Goal: Task Accomplishment & Management: Complete application form

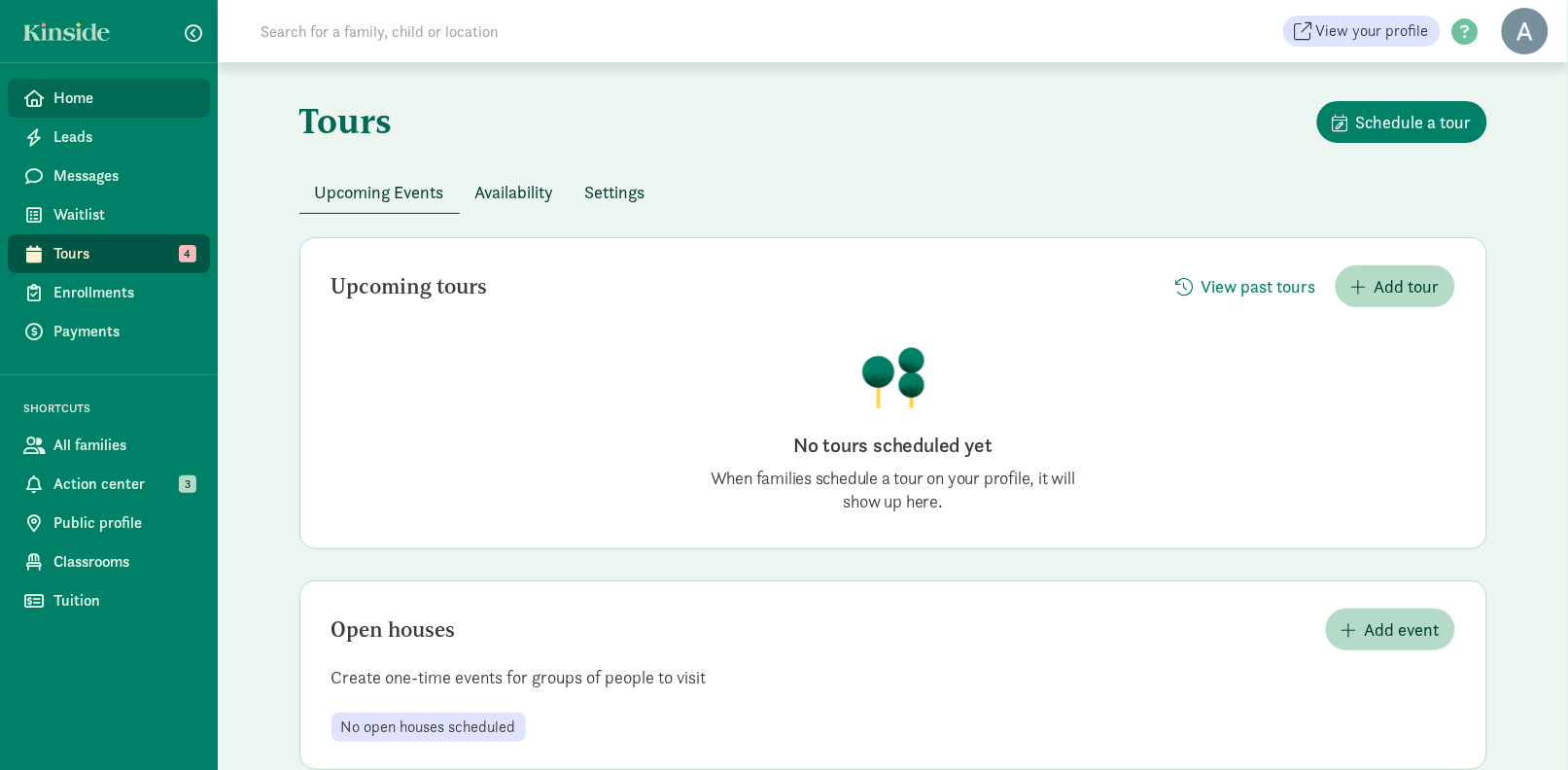
click at [90, 91] on span "Home" at bounding box center [124, 99] width 141 height 23
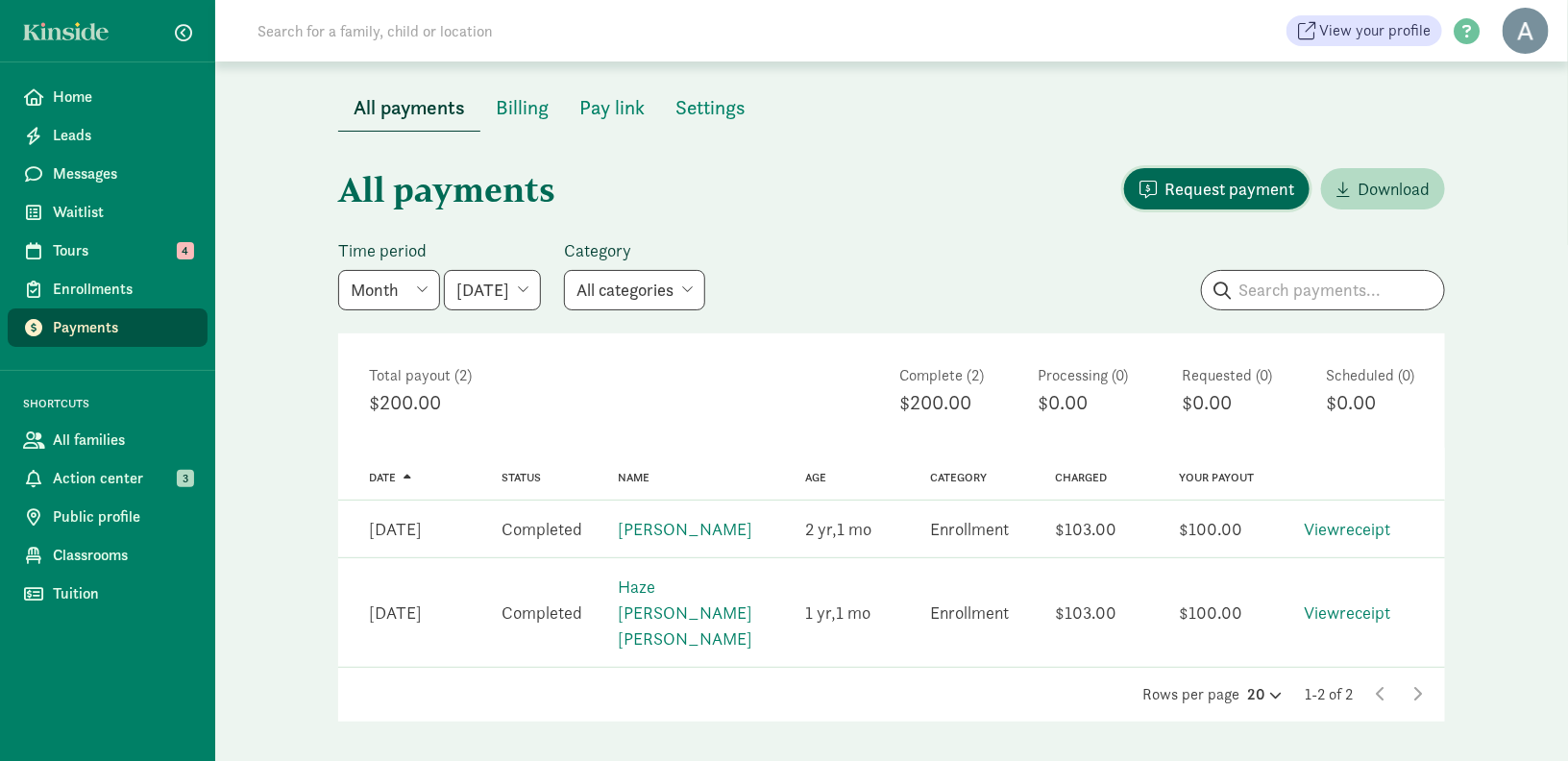
click at [1236, 192] on span "Request payment" at bounding box center [1230, 188] width 129 height 26
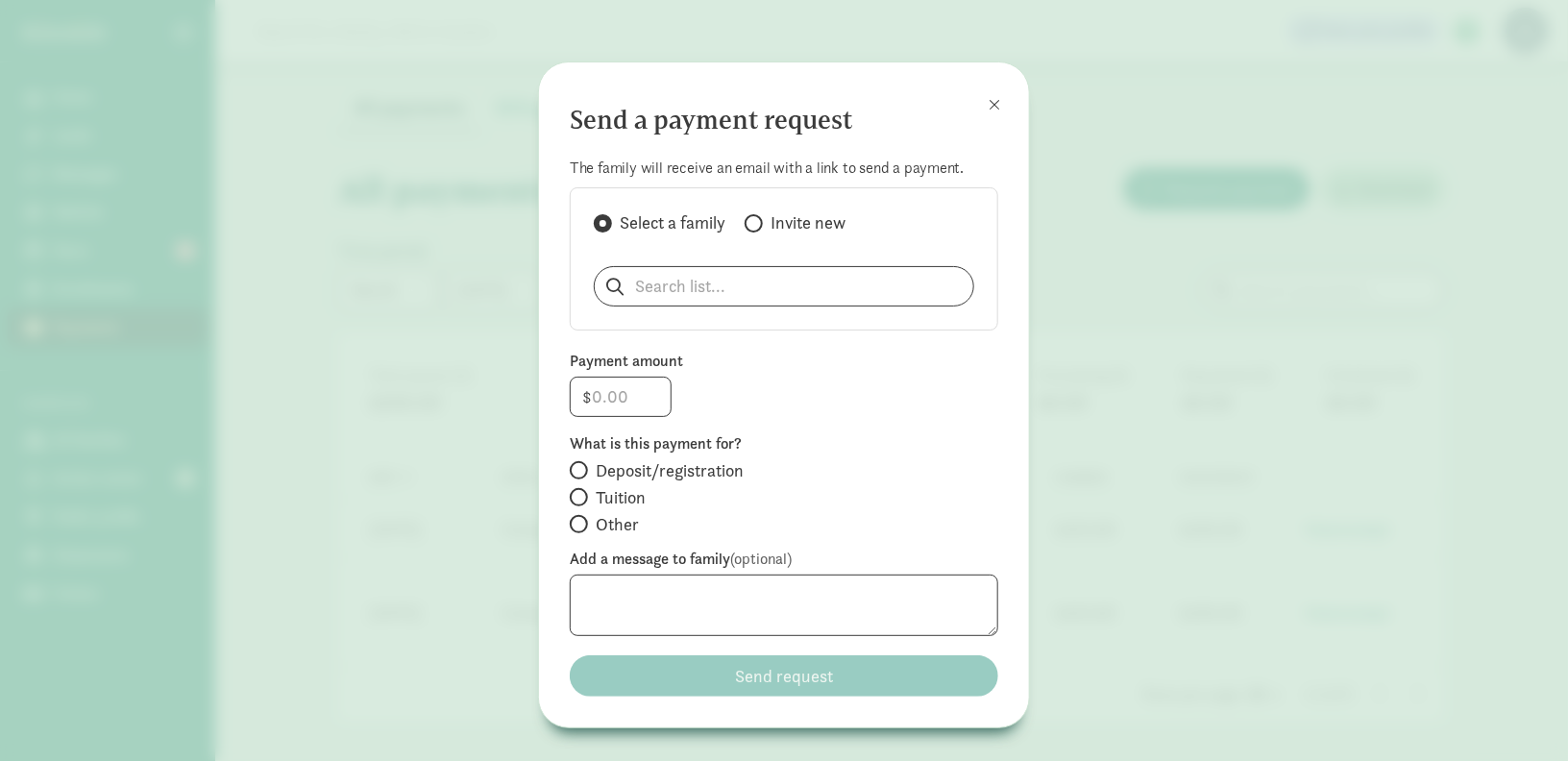
click at [636, 477] on span "Deposit/registration" at bounding box center [670, 470] width 148 height 23
click at [583, 476] on input "Deposit/registration" at bounding box center [576, 469] width 13 height 13
radio input "true"
click at [993, 102] on span at bounding box center [995, 104] width 12 height 15
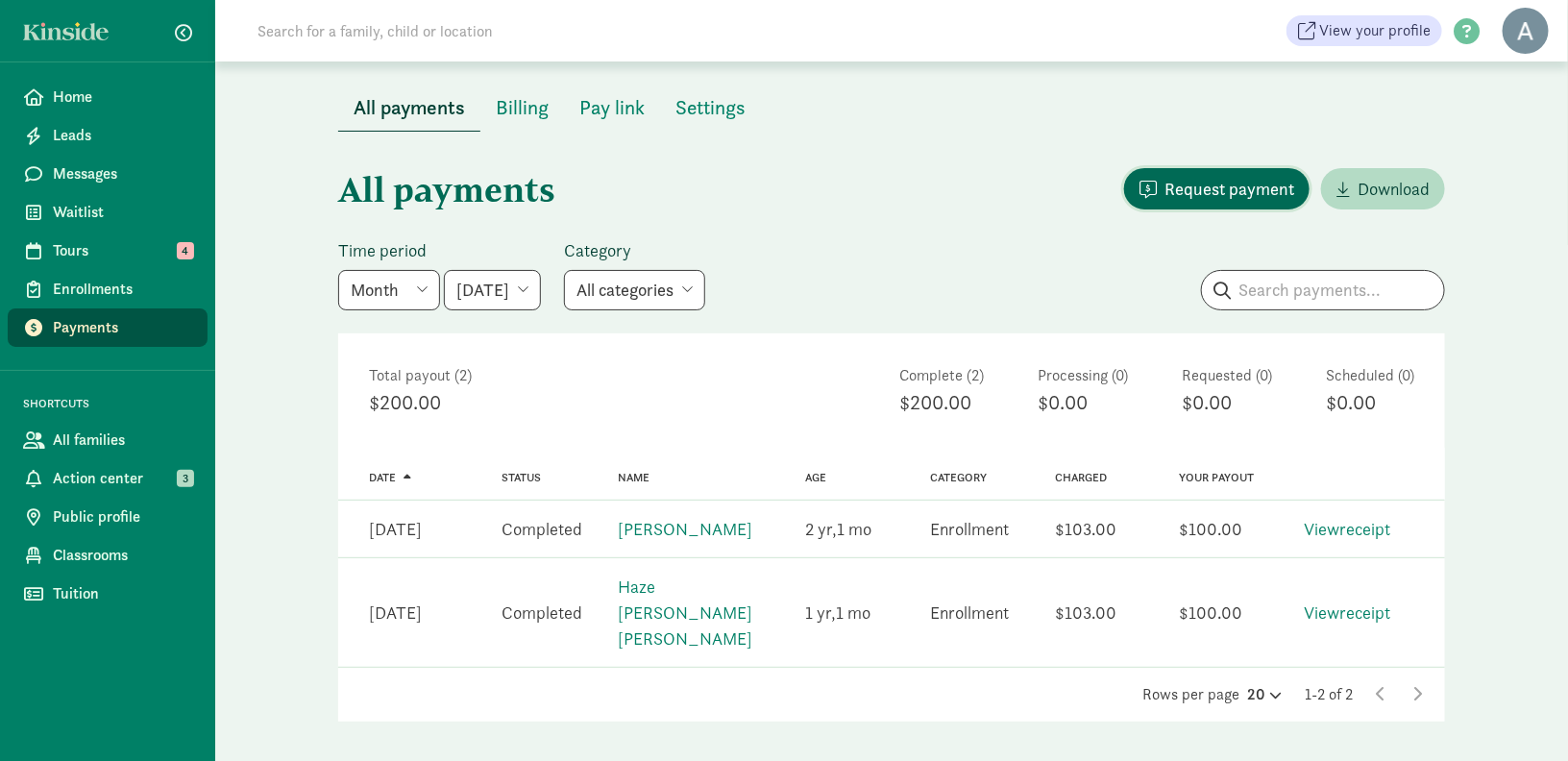
click at [1189, 185] on span "Request payment" at bounding box center [1230, 188] width 129 height 26
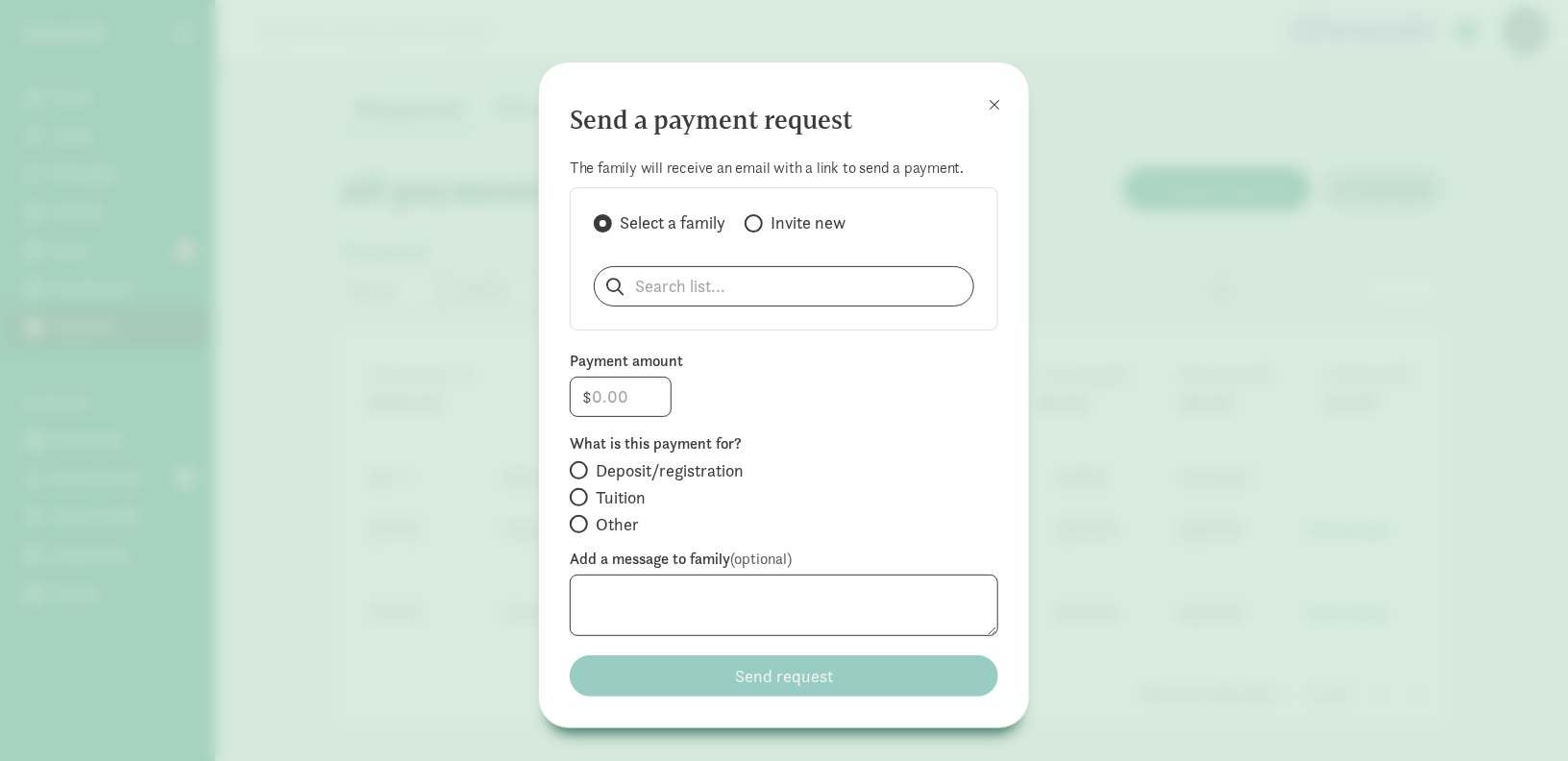
click at [788, 228] on span "Invite new" at bounding box center [809, 223] width 75 height 23
click at [757, 228] on input "Invite new" at bounding box center [751, 223] width 13 height 13
radio input "true"
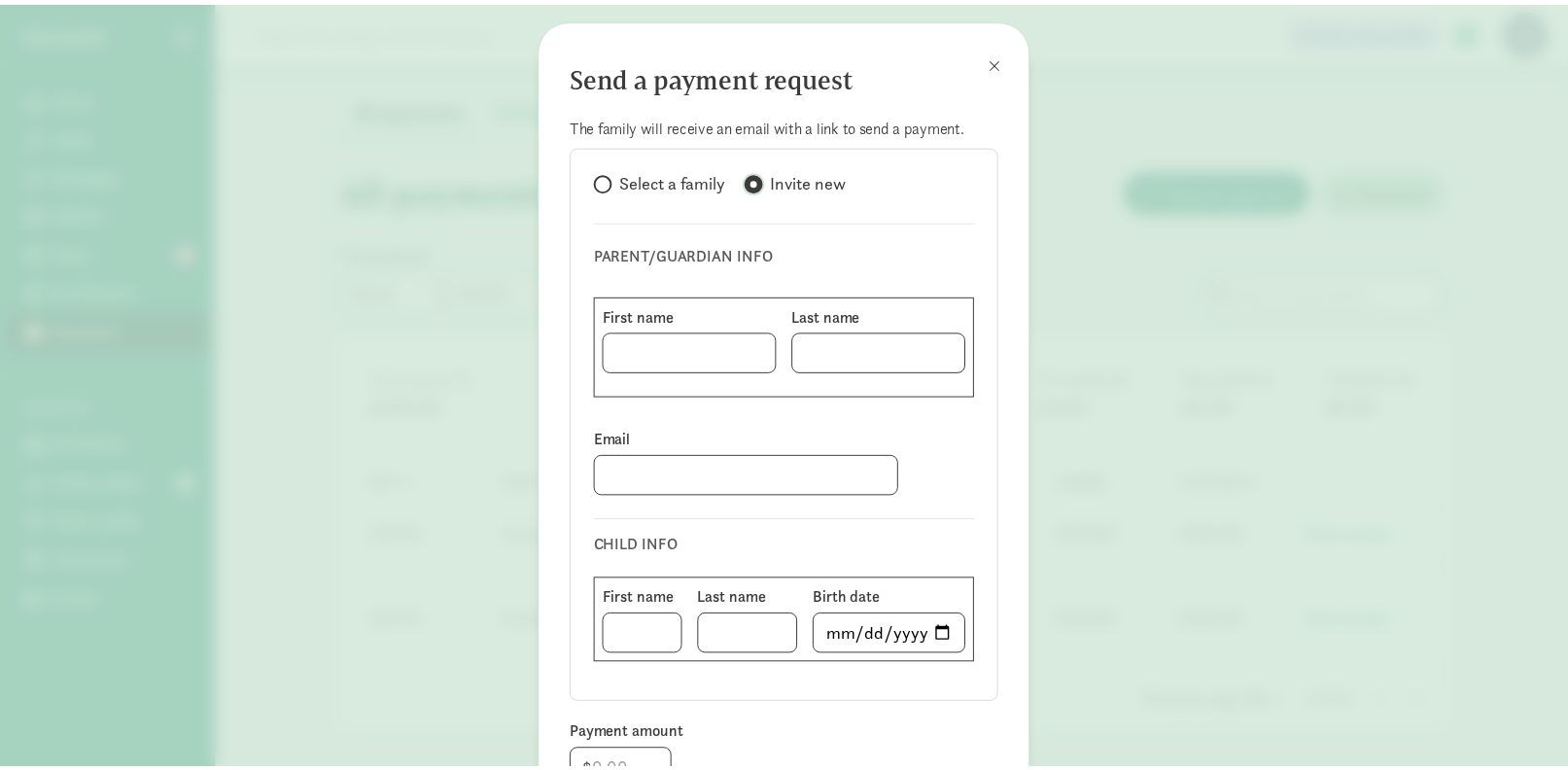
scroll to position [36, 0]
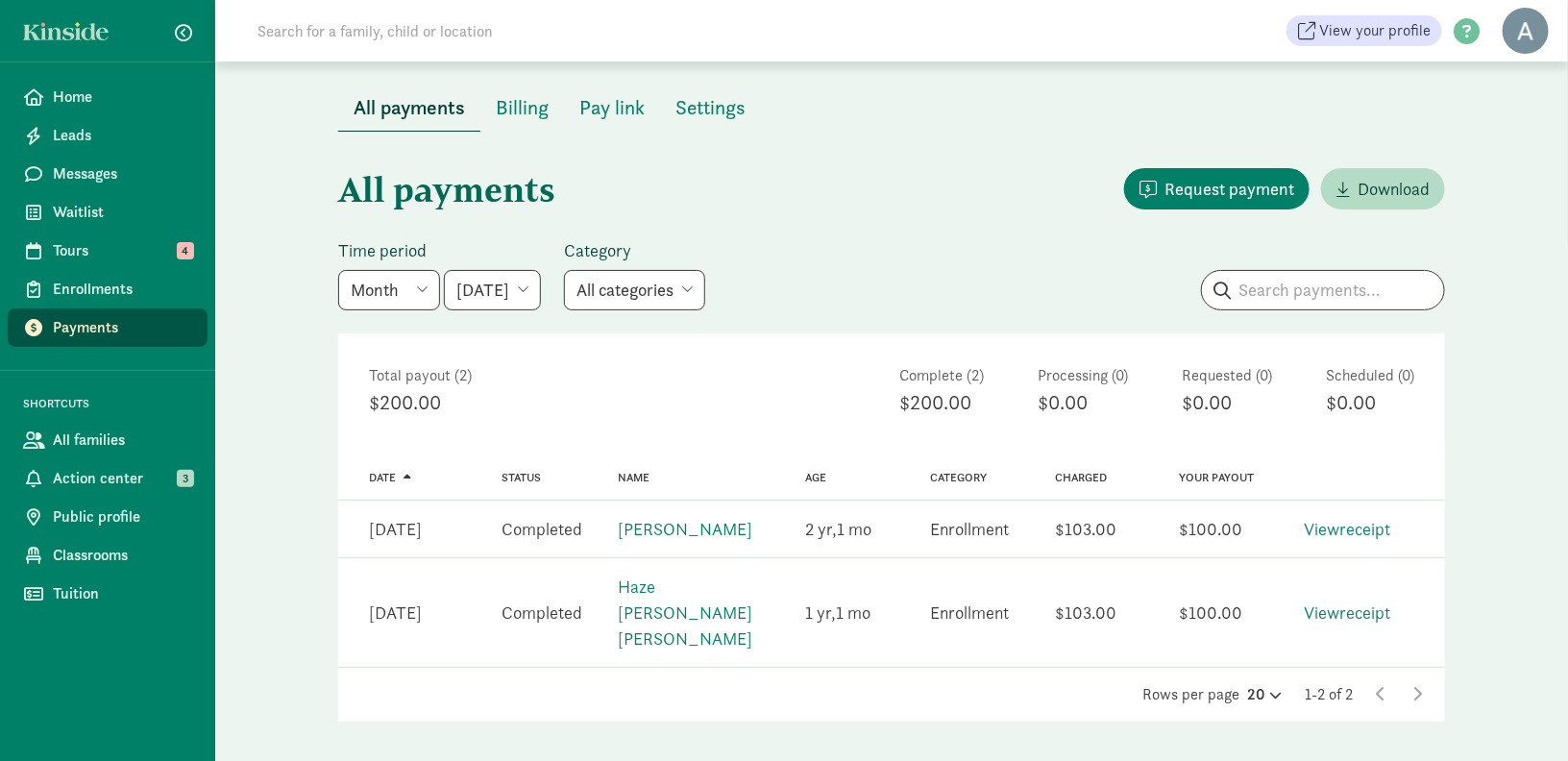
click at [541, 290] on select "May 2025 June 2025 July 2025 August 2025 September 2025 October 2025 November 2…" at bounding box center [493, 291] width 97 height 41
select select "2025-07-01"
click at [446, 270] on select "May 2025 June 2025 July 2025 August 2025 September 2025 October 2025 November 2…" at bounding box center [493, 291] width 97 height 41
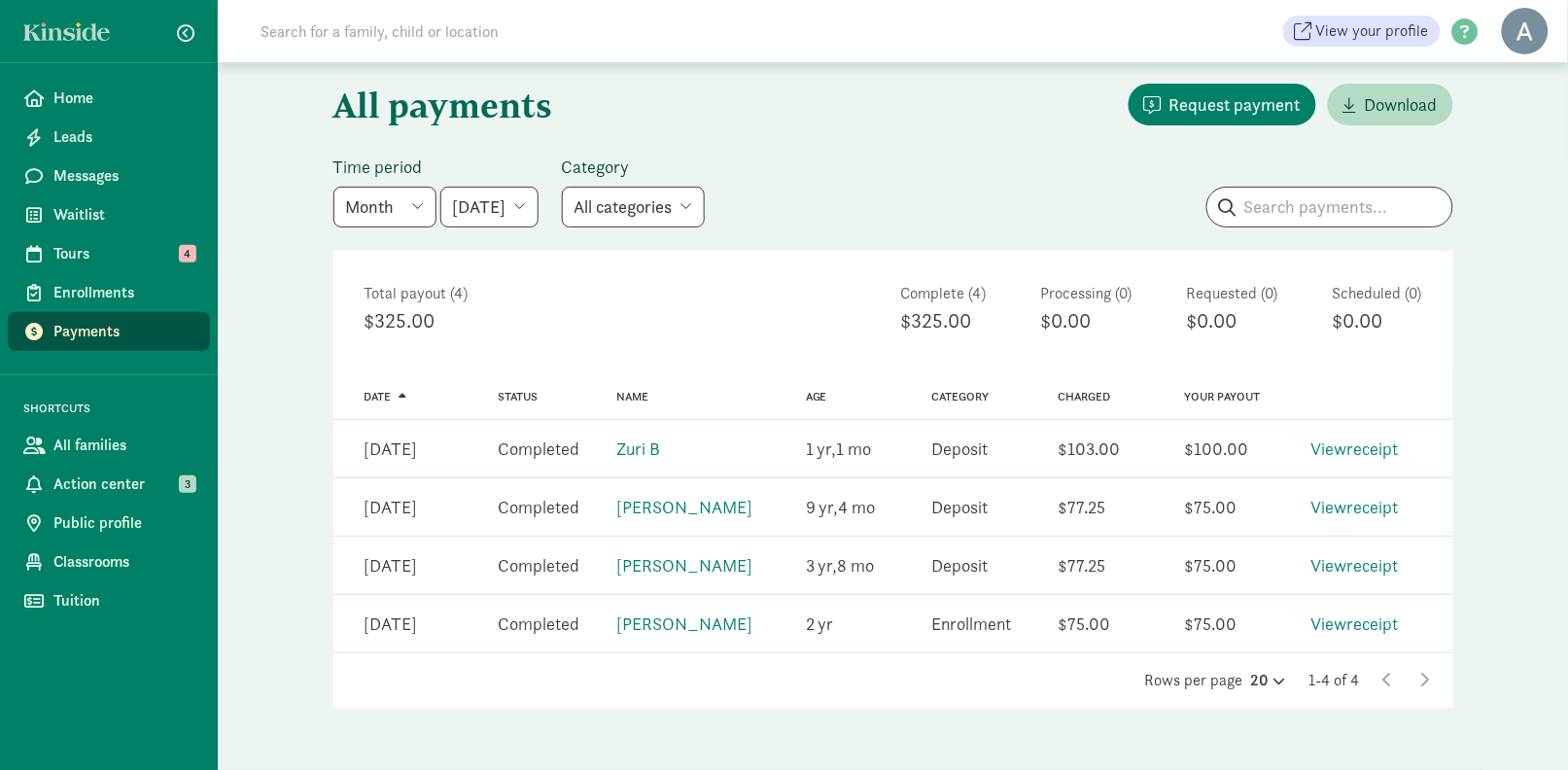
scroll to position [0, 0]
